Goal: Navigation & Orientation: Find specific page/section

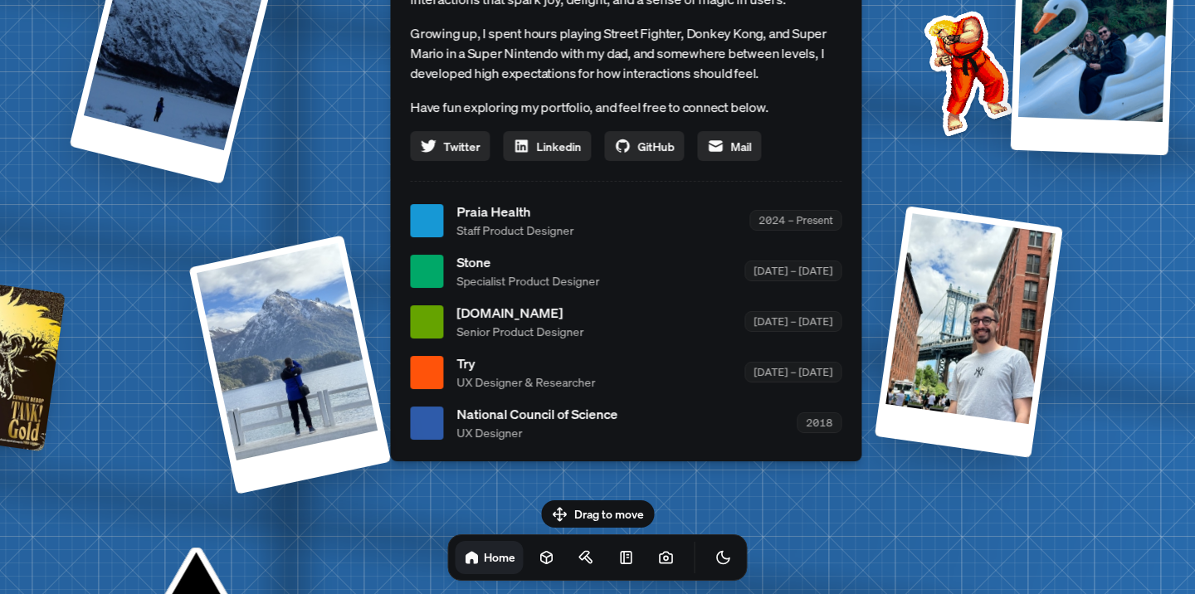
click at [522, 415] on span "National Council of Science" at bounding box center [536, 414] width 161 height 20
click at [439, 368] on div at bounding box center [426, 372] width 33 height 33
click at [491, 369] on span "Try" at bounding box center [525, 363] width 139 height 20
click at [475, 314] on span "[DOMAIN_NAME]" at bounding box center [519, 313] width 127 height 20
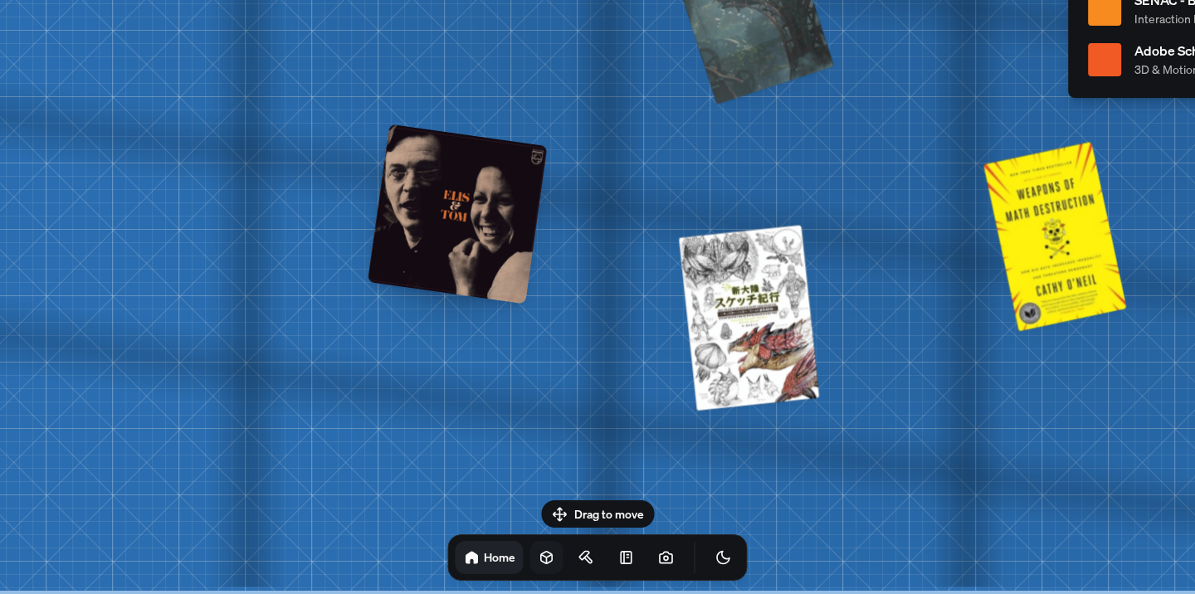
click at [541, 561] on icon at bounding box center [546, 558] width 11 height 12
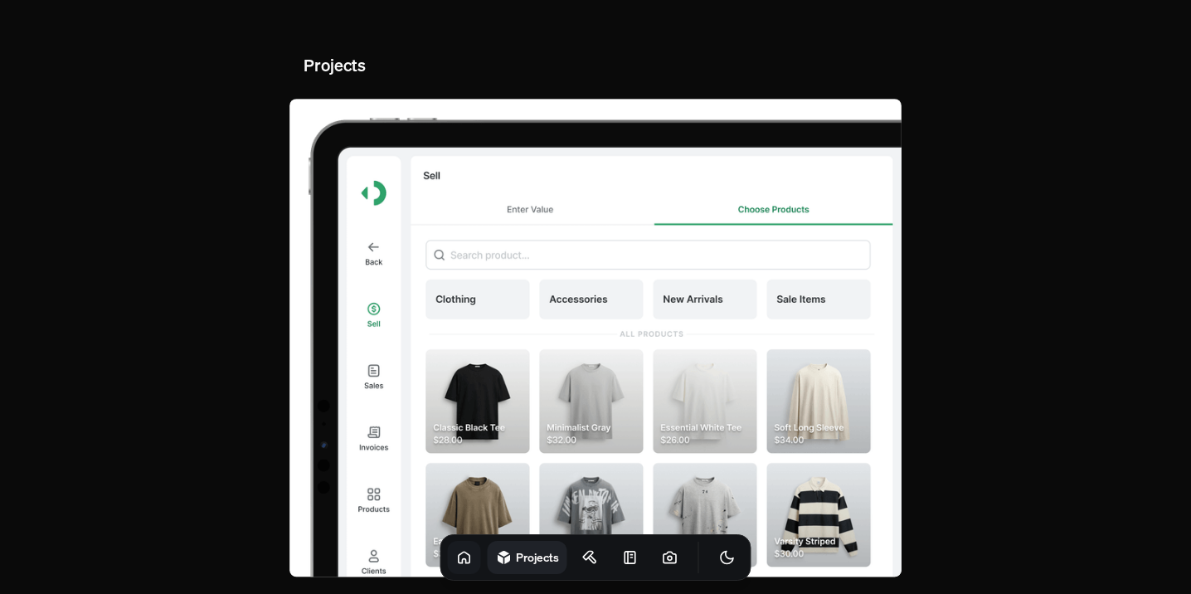
click at [456, 555] on icon at bounding box center [464, 557] width 17 height 17
